Goal: Information Seeking & Learning: Understand process/instructions

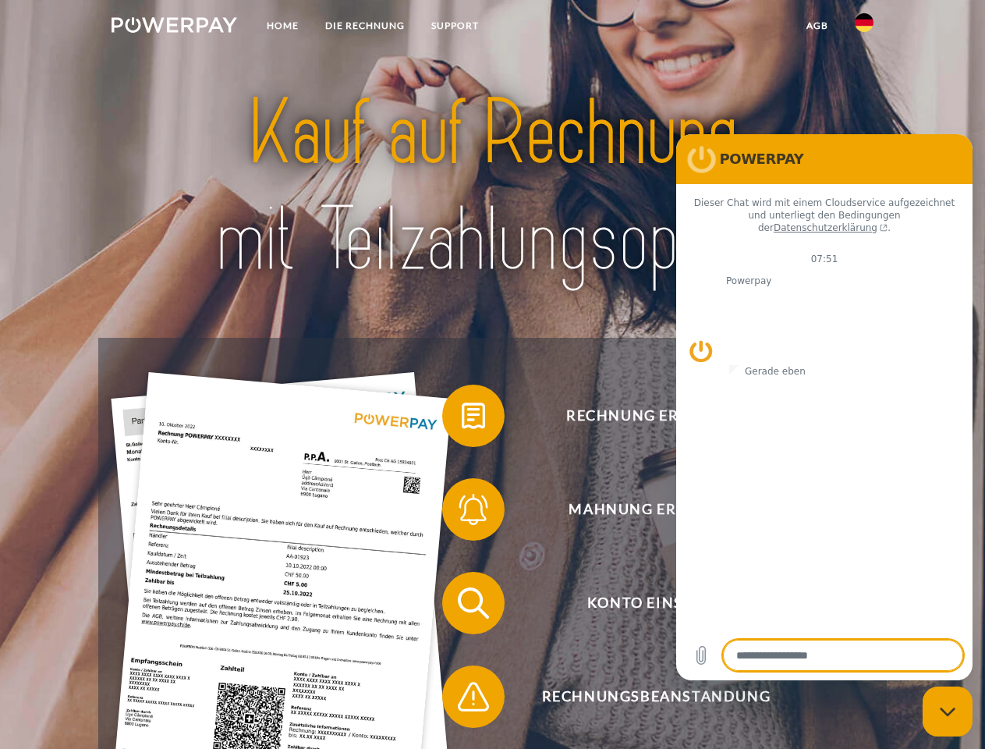
click at [174, 27] on img at bounding box center [175, 25] width 126 height 16
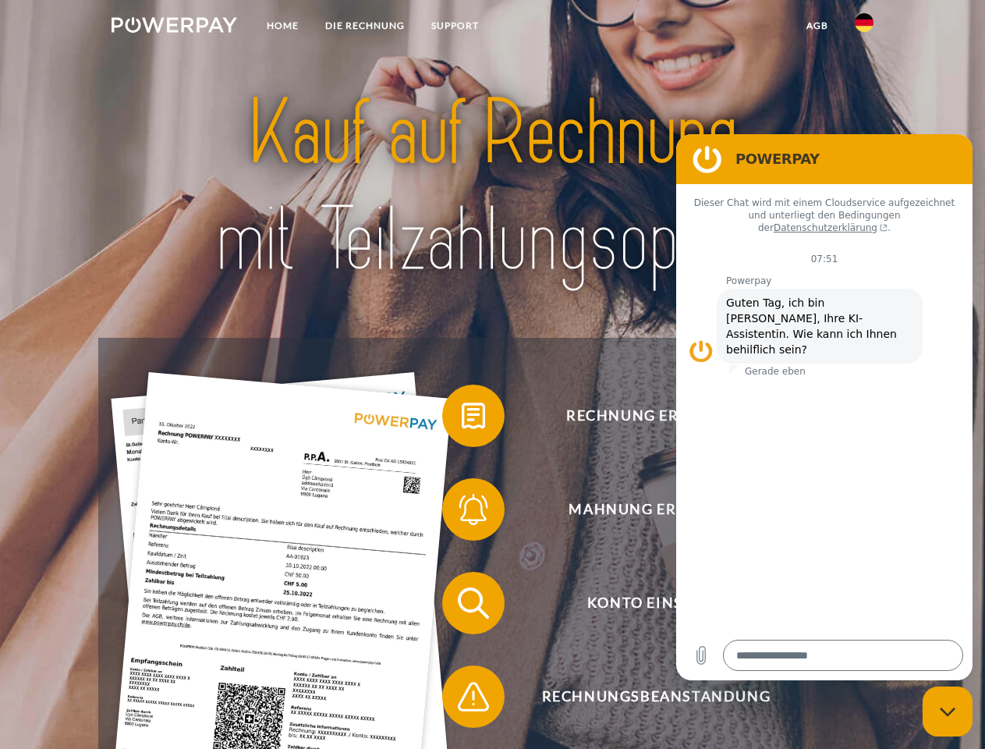
click at [864, 27] on img at bounding box center [864, 22] width 19 height 19
click at [817, 26] on link "agb" at bounding box center [817, 26] width 48 height 28
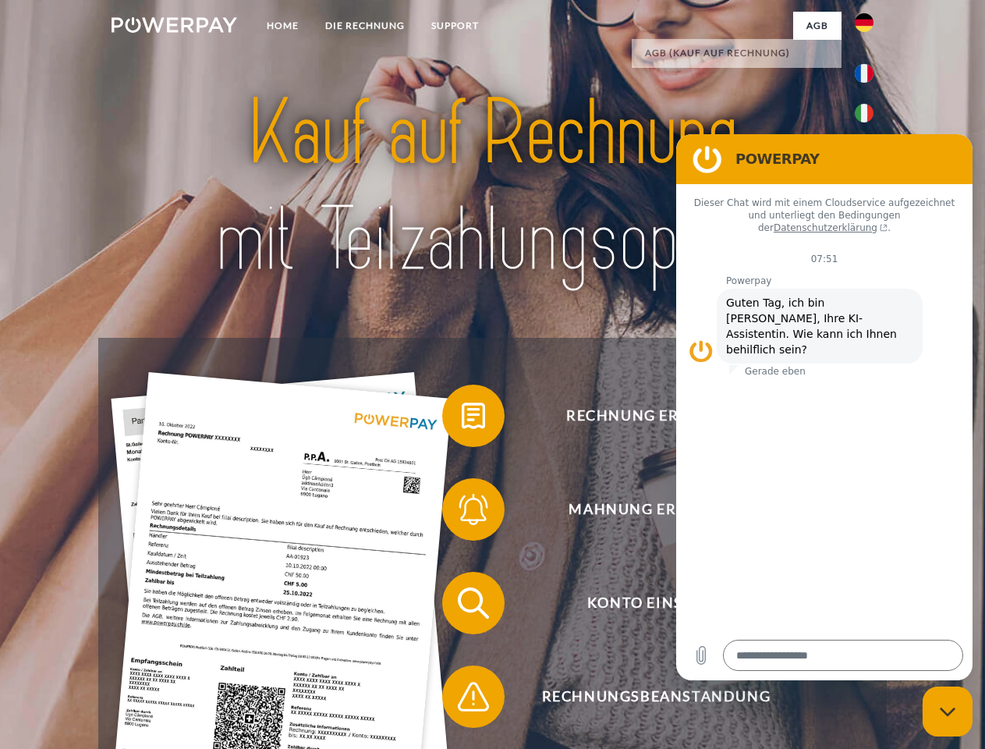
click at [462, 419] on span at bounding box center [450, 416] width 78 height 78
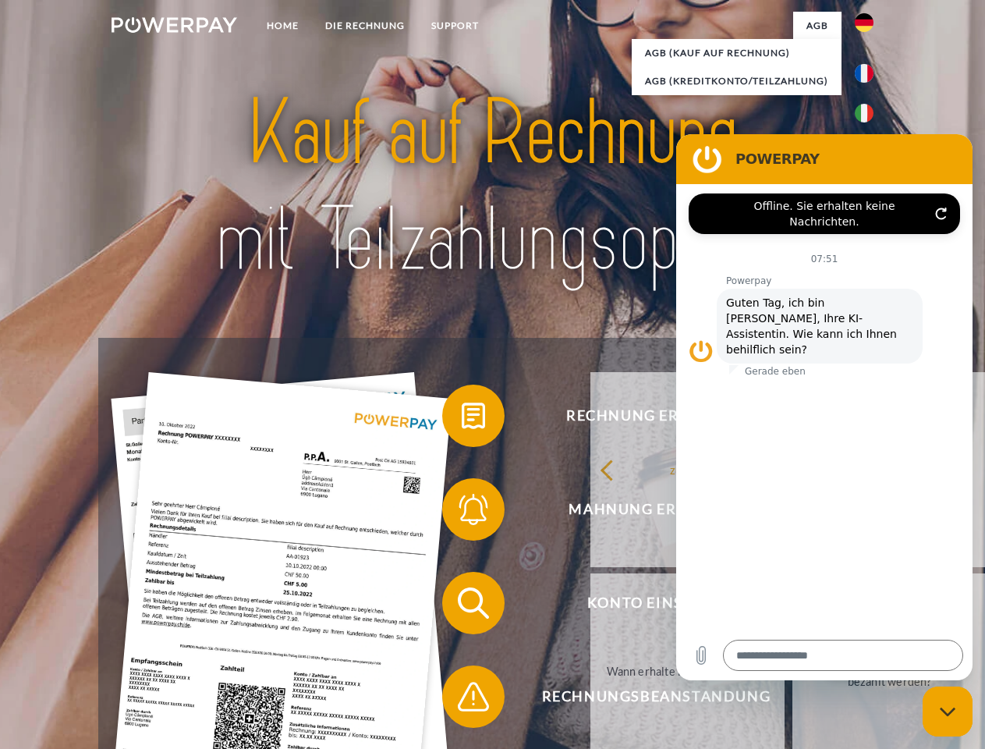
click at [462, 513] on div "Rechnung erhalten? Mahnung erhalten? Konto einsehen" at bounding box center [492, 650] width 788 height 624
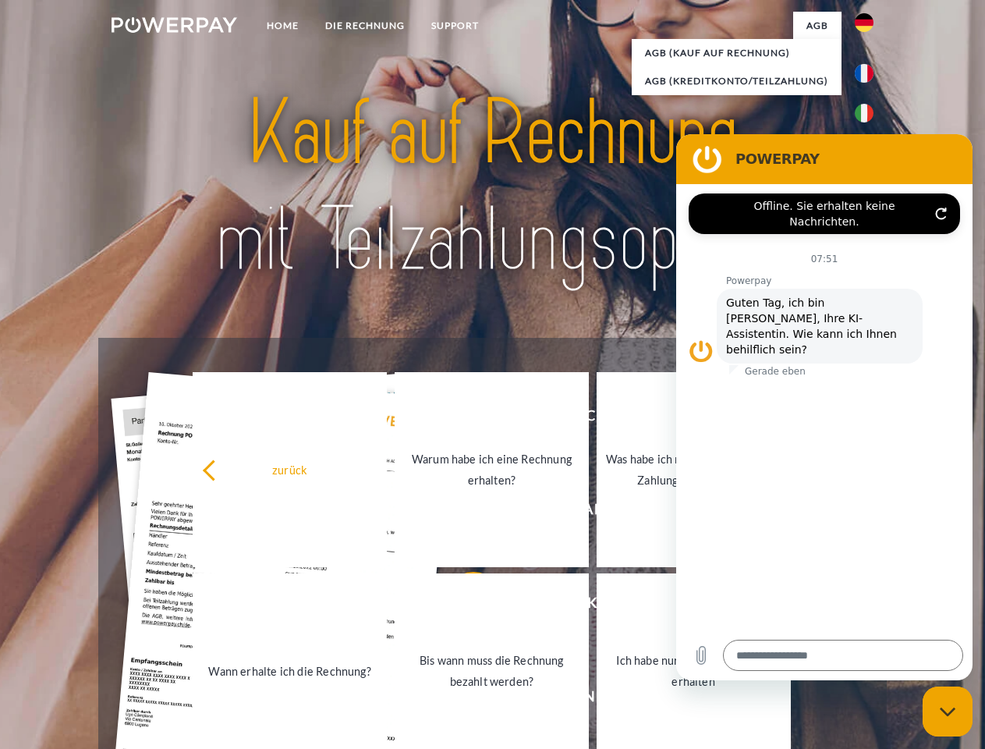
click at [462, 606] on link "Bis wann muss die Rechnung bezahlt werden?" at bounding box center [492, 670] width 194 height 195
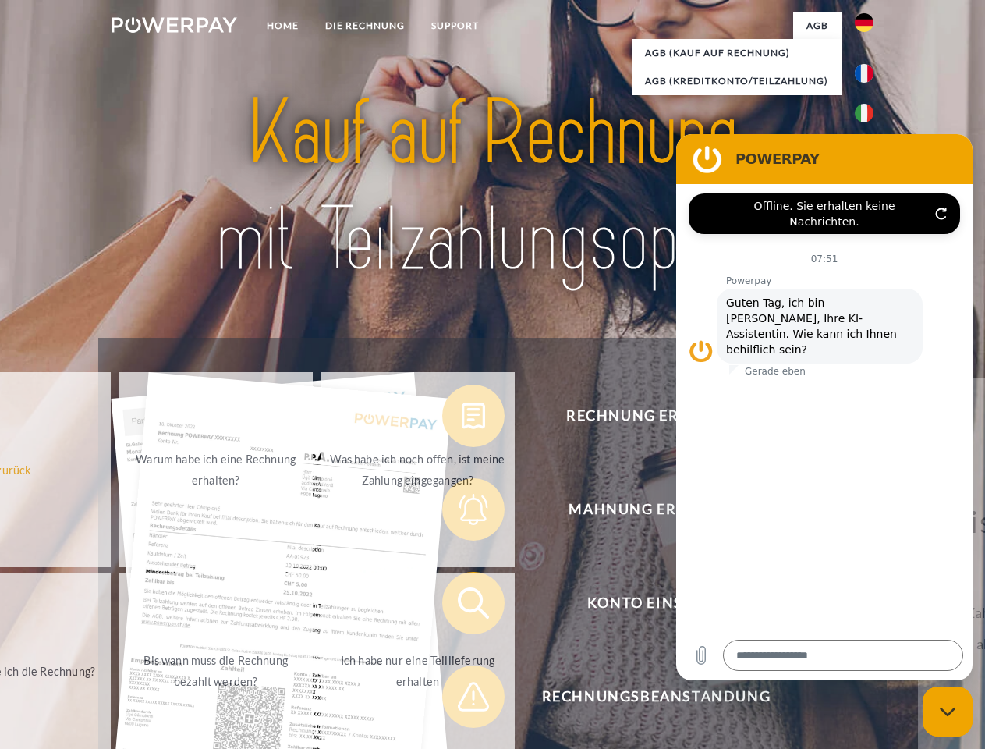
click at [462, 700] on span at bounding box center [450, 697] width 78 height 78
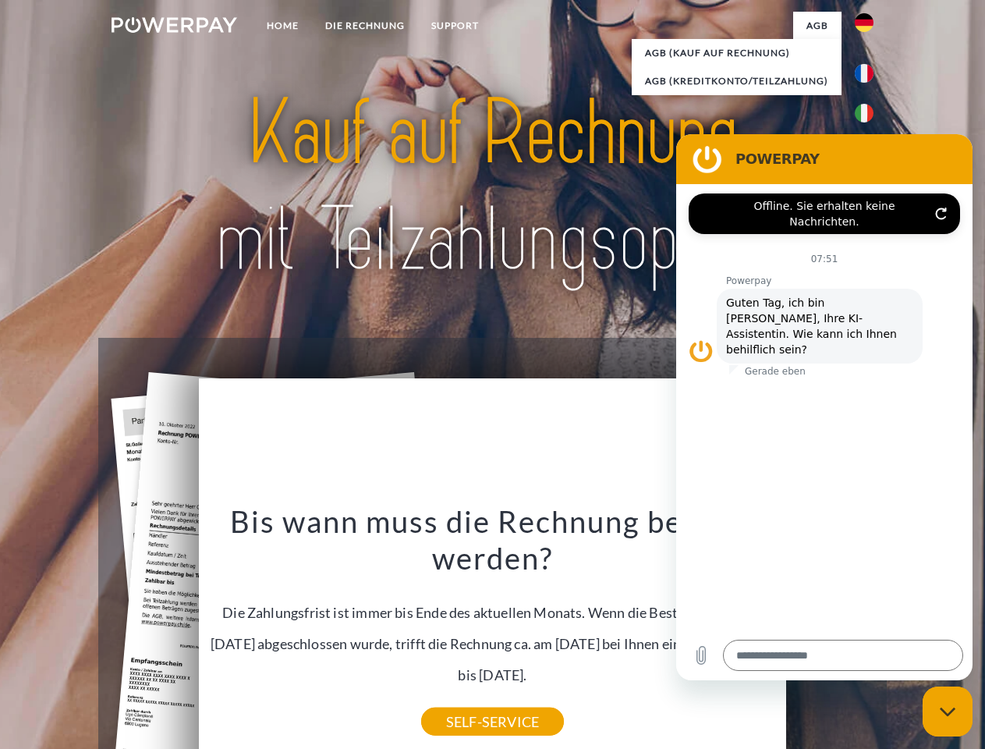
click at [948, 711] on icon "Messaging-Fenster schließen" at bounding box center [948, 712] width 16 height 10
type textarea "*"
